Goal: Task Accomplishment & Management: Manage account settings

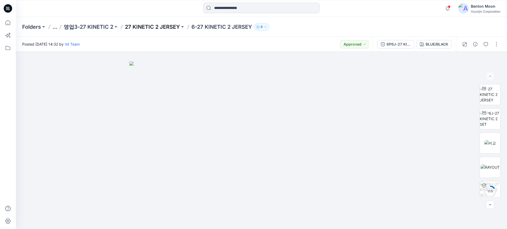
click at [157, 27] on p "27 KINETIC 2 JERSEY" at bounding box center [152, 26] width 55 height 7
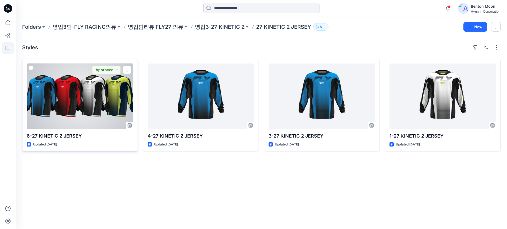
click at [99, 103] on div at bounding box center [80, 97] width 107 height 66
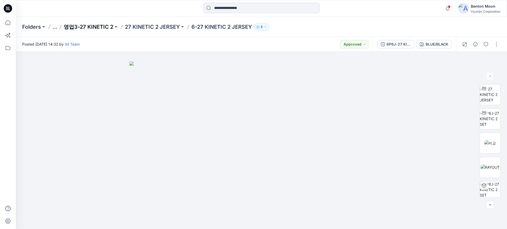
click at [97, 25] on p "영업3-27 KINETIC 2" at bounding box center [89, 26] width 50 height 7
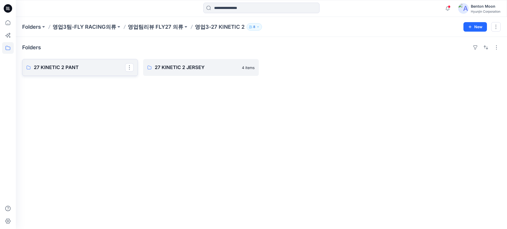
click at [98, 72] on link "27 KINETIC 2 PANT" at bounding box center [80, 67] width 116 height 17
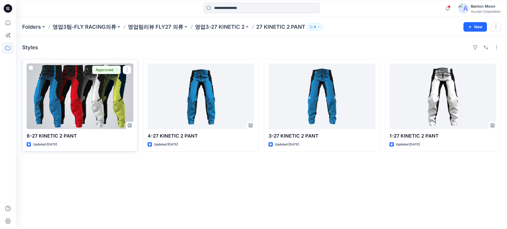
click at [97, 97] on div at bounding box center [80, 97] width 107 height 66
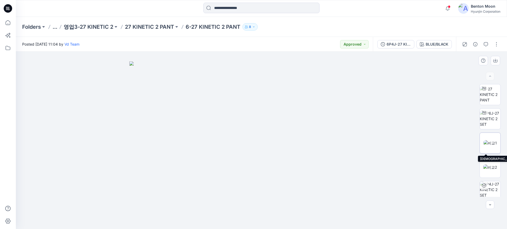
click at [483, 141] on img at bounding box center [489, 143] width 13 height 6
click at [484, 165] on img at bounding box center [490, 168] width 14 height 6
click at [486, 144] on img at bounding box center [489, 143] width 13 height 6
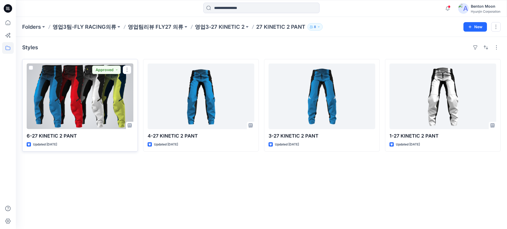
click at [99, 101] on div at bounding box center [80, 97] width 107 height 66
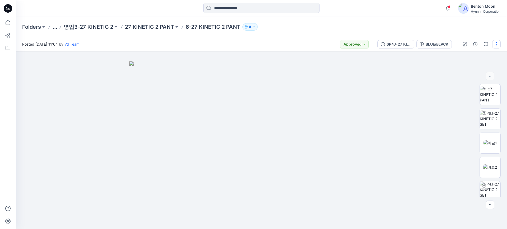
click at [493, 43] on button "button" at bounding box center [496, 44] width 8 height 8
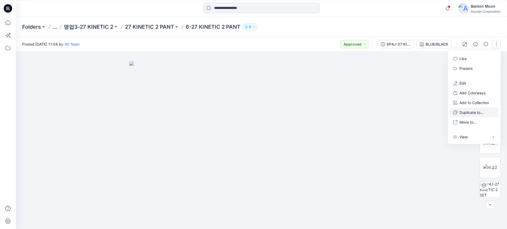
click at [473, 112] on p "Duplicate to..." at bounding box center [471, 113] width 24 height 6
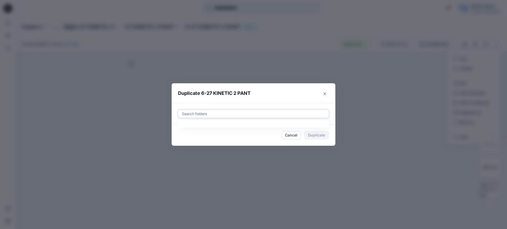
click at [230, 114] on div at bounding box center [253, 114] width 144 height 6
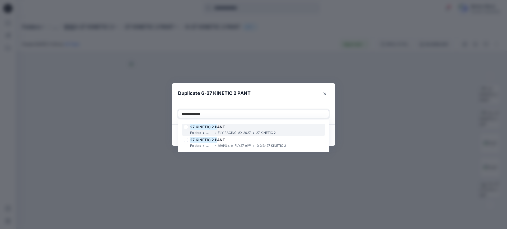
click at [250, 128] on div "27 KINETIC 2 P ANT" at bounding box center [230, 127] width 92 height 6
type input "**********"
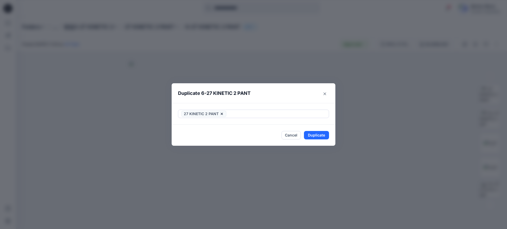
click at [300, 100] on header "Duplicate 6-27 KINETIC 2 PANT" at bounding box center [248, 93] width 153 height 20
click at [323, 133] on button "Duplicate" at bounding box center [316, 135] width 25 height 8
click at [317, 132] on button "Close" at bounding box center [320, 135] width 17 height 8
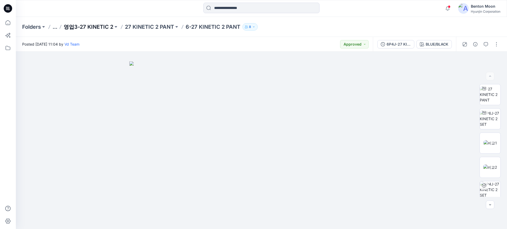
click at [102, 27] on p "영업3-27 KINETIC 2" at bounding box center [89, 26] width 50 height 7
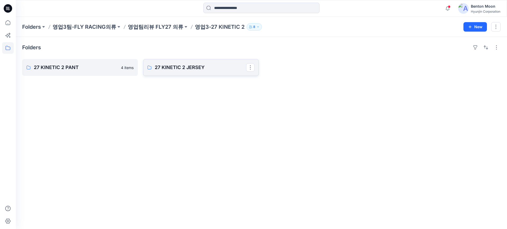
click at [181, 65] on p "27 KINETIC 2 JERSEY" at bounding box center [200, 67] width 91 height 7
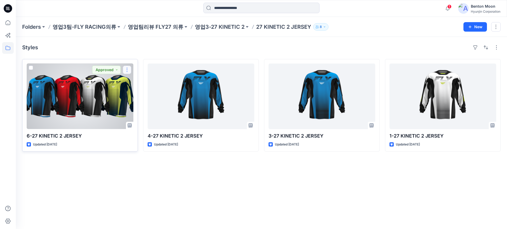
click at [126, 72] on button "button" at bounding box center [127, 70] width 8 height 8
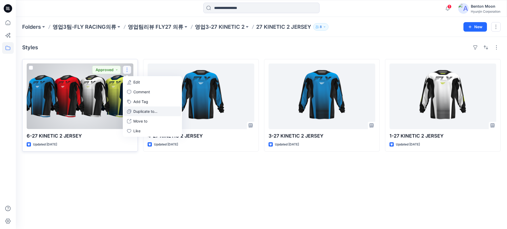
click at [149, 112] on p "Duplicate to..." at bounding box center [145, 112] width 24 height 6
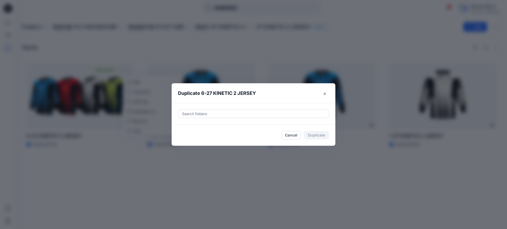
click at [241, 117] on div at bounding box center [253, 114] width 144 height 6
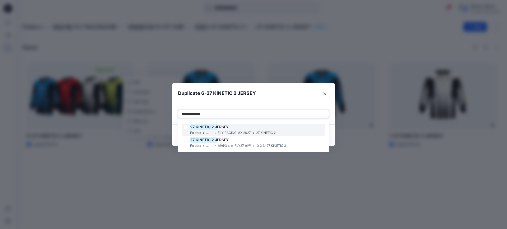
click at [260, 125] on div "27 KINETIC 2 [PERSON_NAME]" at bounding box center [230, 127] width 92 height 6
type input "**********"
click at [281, 92] on header "Duplicate 6-27 KINETIC 2 JERSEY" at bounding box center [248, 93] width 153 height 20
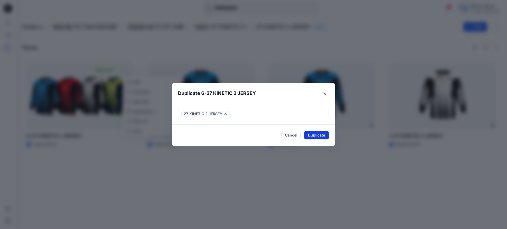
click at [321, 134] on button "Duplicate" at bounding box center [316, 135] width 25 height 8
click at [325, 135] on button "Close" at bounding box center [320, 135] width 17 height 8
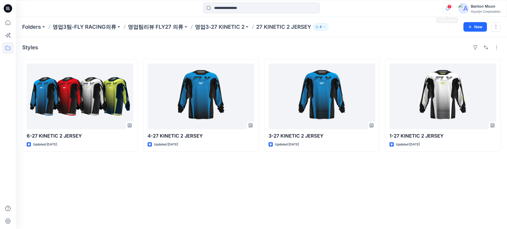
click at [445, 7] on icon "button" at bounding box center [447, 8] width 10 height 11
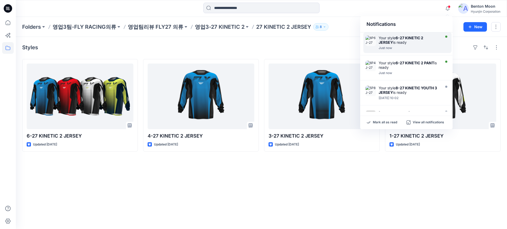
click at [403, 39] on strong "6-27 KINETIC 2 JERSEY" at bounding box center [401, 40] width 45 height 9
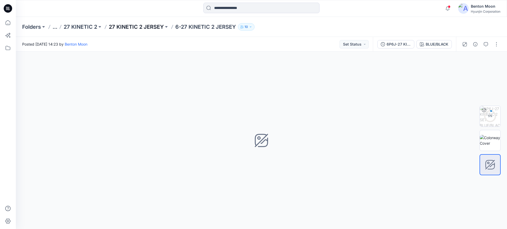
click at [147, 29] on p "27 KINETIC 2 JERSEY" at bounding box center [136, 26] width 55 height 7
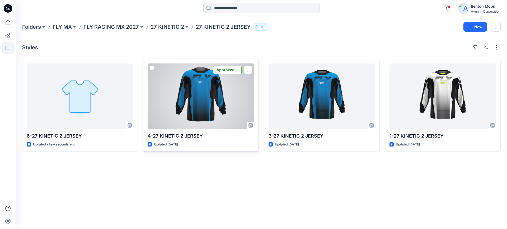
click at [232, 69] on button "Approved" at bounding box center [227, 70] width 29 height 8
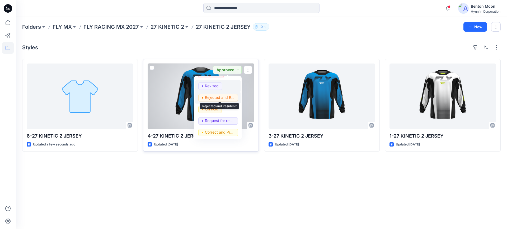
scroll to position [34, 0]
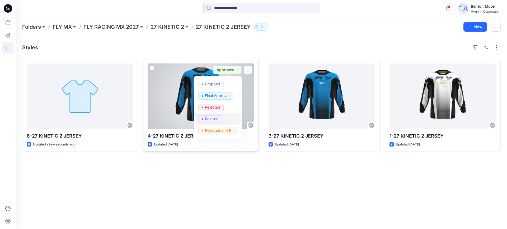
click at [219, 117] on p "Revised" at bounding box center [212, 119] width 14 height 7
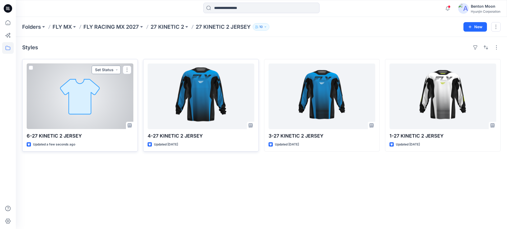
click at [111, 70] on button "Set Status" at bounding box center [106, 70] width 29 height 8
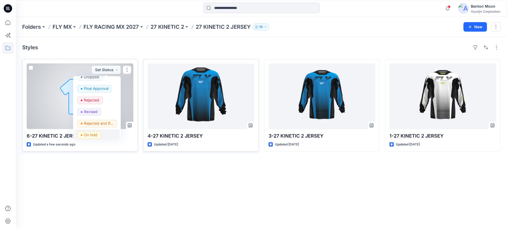
scroll to position [67, 0]
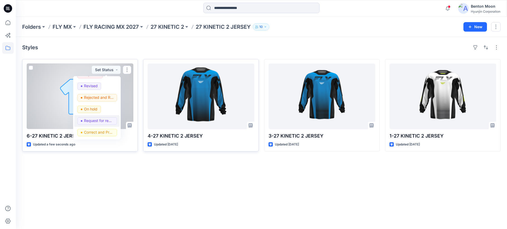
click at [100, 120] on p "Request for review" at bounding box center [99, 120] width 30 height 7
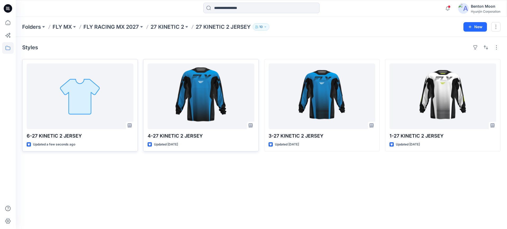
click at [209, 207] on div "Styles 6-27 KINETIC 2 JERSEY Updated a few seconds ago 4-27 KINETIC 2 [GEOGRAPH…" at bounding box center [261, 133] width 491 height 192
click at [171, 27] on p "27 KINETIC 2" at bounding box center [167, 26] width 34 height 7
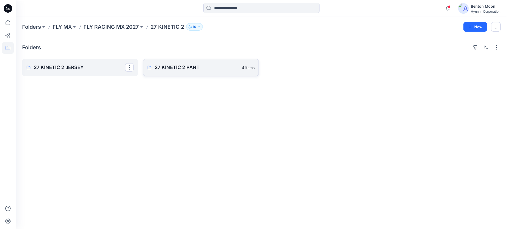
click at [177, 72] on link "27 KINETIC 2 PANT 4 items" at bounding box center [201, 67] width 116 height 17
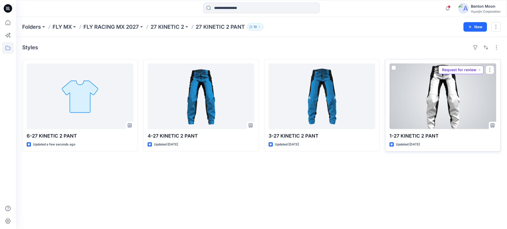
click at [453, 71] on button "Request for review" at bounding box center [461, 70] width 45 height 8
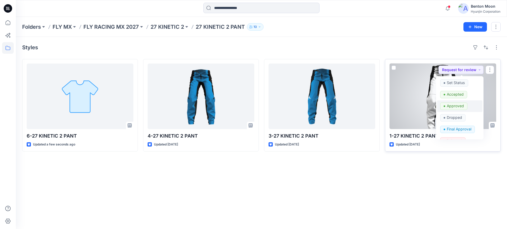
scroll to position [67, 0]
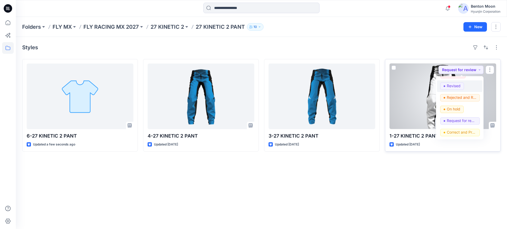
click at [455, 86] on p "Revised" at bounding box center [454, 86] width 14 height 7
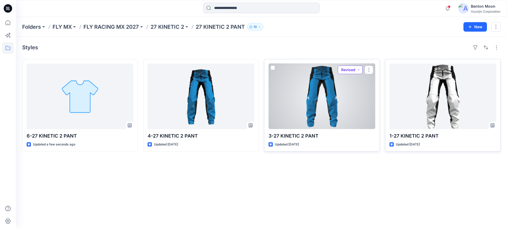
click at [346, 70] on button "Revised" at bounding box center [350, 70] width 25 height 8
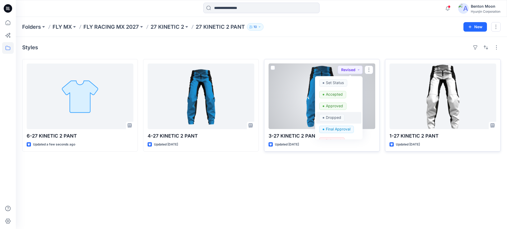
click at [343, 121] on span "Dropped" at bounding box center [331, 117] width 25 height 7
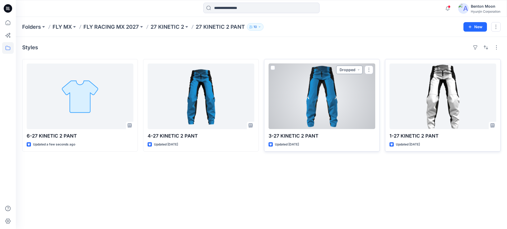
click at [346, 70] on button "Dropped" at bounding box center [349, 70] width 26 height 8
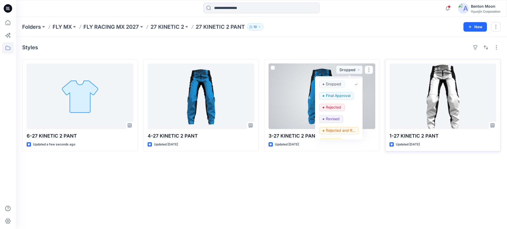
scroll to position [66, 0]
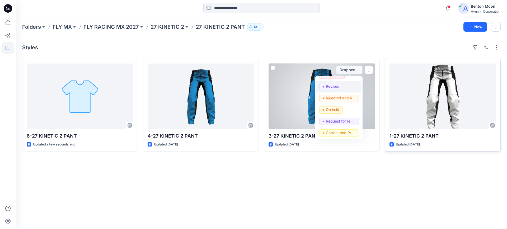
click at [336, 89] on p "Revised" at bounding box center [333, 86] width 14 height 7
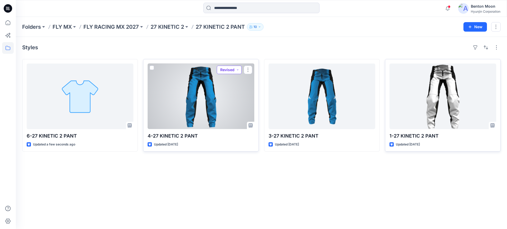
click at [228, 71] on button "Revised" at bounding box center [229, 70] width 25 height 8
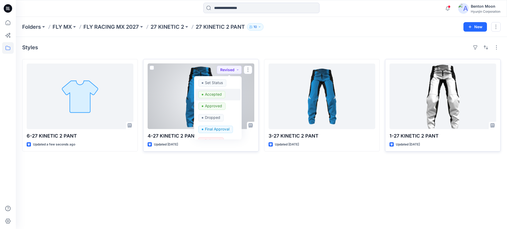
click at [219, 95] on p "Accepted" at bounding box center [213, 94] width 17 height 7
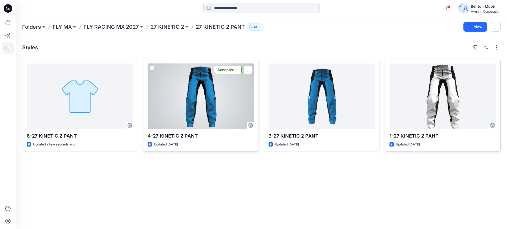
click at [229, 66] on button "Accepted" at bounding box center [228, 70] width 28 height 8
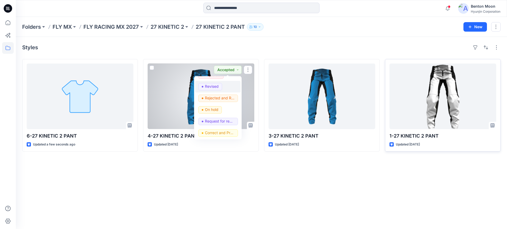
click at [216, 91] on button "Revised" at bounding box center [217, 87] width 45 height 12
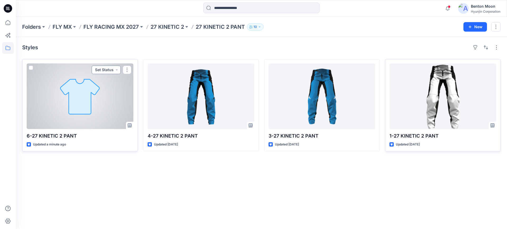
click at [110, 67] on button "Set Status" at bounding box center [106, 70] width 29 height 8
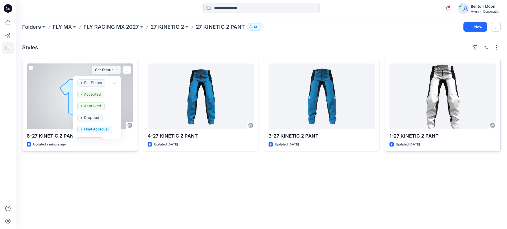
scroll to position [67, 0]
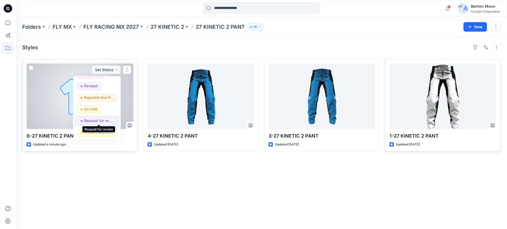
click at [97, 124] on p "Request for review" at bounding box center [99, 120] width 30 height 7
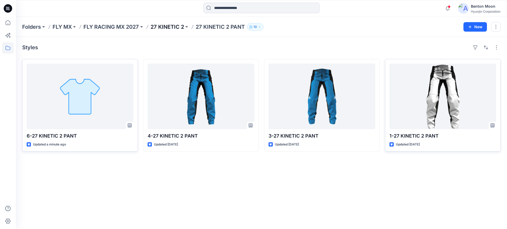
click at [166, 26] on p "27 KINETIC 2" at bounding box center [167, 26] width 34 height 7
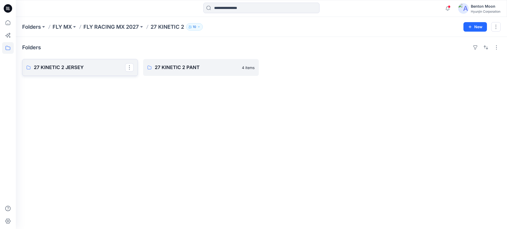
click at [84, 70] on p "27 KINETIC 2 JERSEY" at bounding box center [79, 67] width 91 height 7
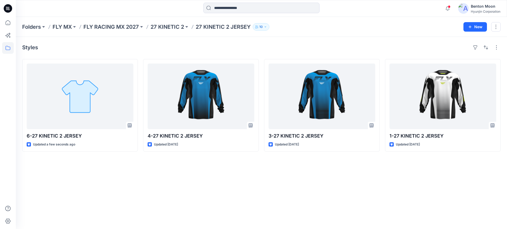
click at [238, 201] on div "Styles 6-27 KINETIC 2 JERSEY Updated a few seconds ago 4-27 KINETIC 2 [GEOGRAPH…" at bounding box center [261, 133] width 491 height 192
click at [287, 195] on div "Styles 6-27 KINETIC 2 JERSEY Updated a minute ago 4-27 KINETIC 2 JERSEY Updated…" at bounding box center [261, 133] width 491 height 192
click at [163, 25] on p "27 KINETIC 2" at bounding box center [167, 26] width 34 height 7
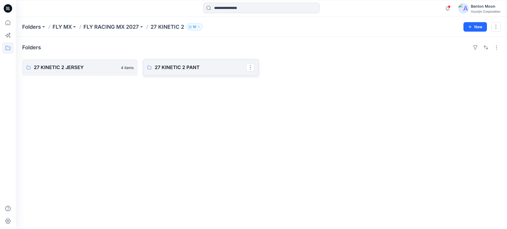
click at [158, 67] on p "27 KINETIC 2 PANT" at bounding box center [200, 67] width 91 height 7
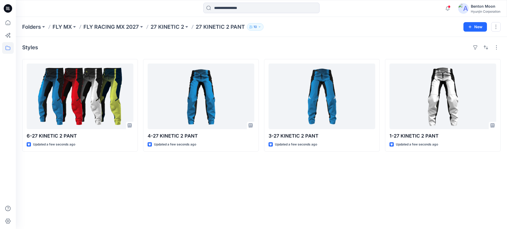
drag, startPoint x: 391, startPoint y: 189, endPoint x: 396, endPoint y: 189, distance: 4.8
click at [391, 189] on div "Styles 6-27 KINETIC 2 PANT Updated a few seconds ago 4-27 KINETIC 2 PANT Update…" at bounding box center [261, 133] width 491 height 192
drag, startPoint x: 396, startPoint y: 189, endPoint x: 393, endPoint y: 189, distance: 3.2
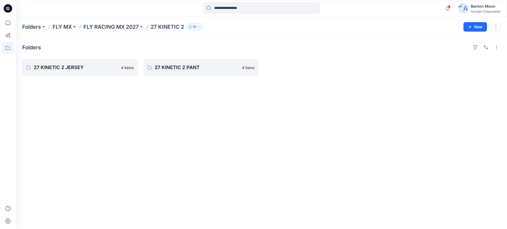
click at [333, 170] on div "Folders 27 KINETIC 2 JERSEY 4 items 27 KINETIC 2 PANT 4 items" at bounding box center [261, 133] width 491 height 192
click at [79, 70] on p "27 KINETIC 2 JERSEY" at bounding box center [79, 67] width 91 height 7
